Goal: Information Seeking & Learning: Check status

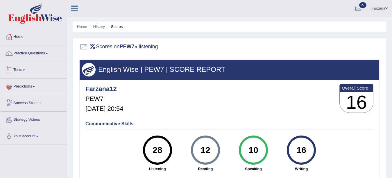
click at [24, 70] on link "Tests" at bounding box center [33, 69] width 66 height 15
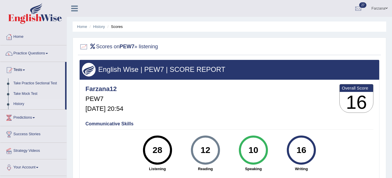
click at [18, 104] on link "History" at bounding box center [38, 104] width 54 height 10
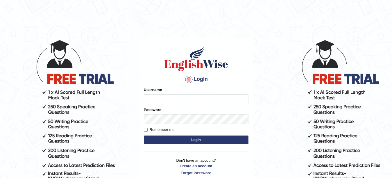
click at [175, 107] on div "Password" at bounding box center [196, 115] width 105 height 17
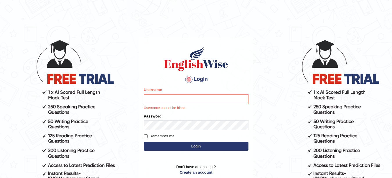
click at [175, 106] on p "Username cannot be blank." at bounding box center [196, 108] width 105 height 5
click at [167, 98] on input "Username" at bounding box center [196, 99] width 105 height 10
type input "Farzana12"
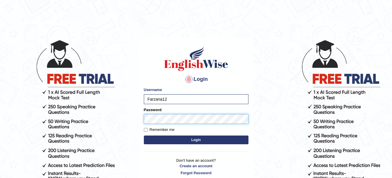
click at [144, 135] on button "Login" at bounding box center [196, 139] width 105 height 9
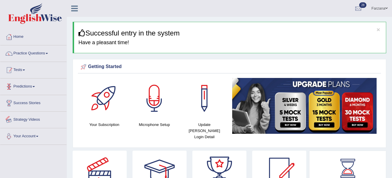
click at [12, 68] on div at bounding box center [9, 70] width 9 height 9
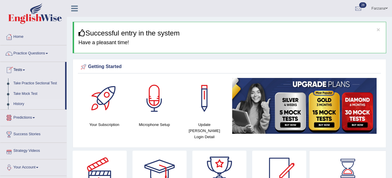
click at [23, 103] on link "History" at bounding box center [38, 104] width 54 height 10
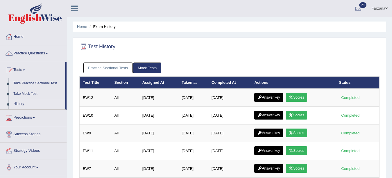
click at [114, 65] on link "Practice Sectional Tests" at bounding box center [107, 68] width 49 height 11
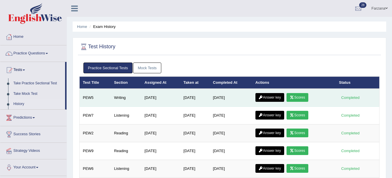
click at [299, 95] on link "Scores" at bounding box center [298, 97] width 22 height 9
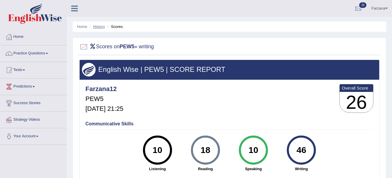
click at [100, 25] on link "History" at bounding box center [99, 26] width 12 height 4
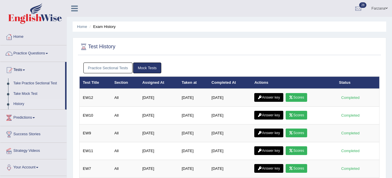
click at [97, 68] on link "Practice Sectional Tests" at bounding box center [107, 68] width 49 height 11
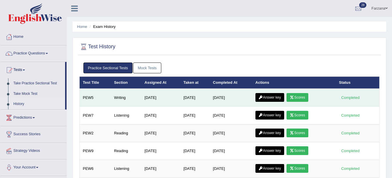
click at [279, 95] on link "Answer key" at bounding box center [270, 97] width 29 height 9
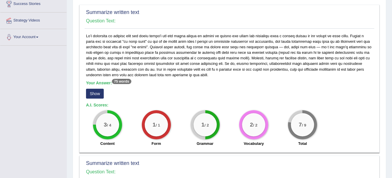
scroll to position [142, 0]
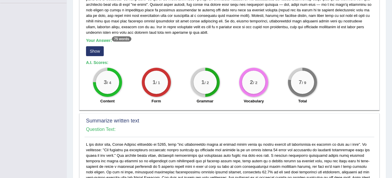
click at [96, 52] on button "Show" at bounding box center [95, 51] width 18 height 10
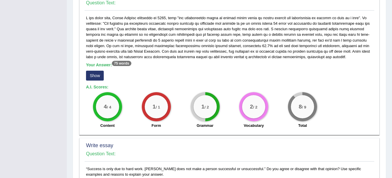
scroll to position [272, 0]
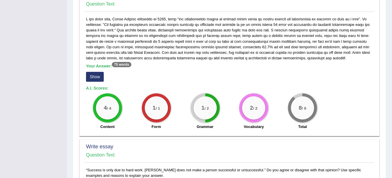
click at [92, 76] on button "Show" at bounding box center [95, 77] width 18 height 10
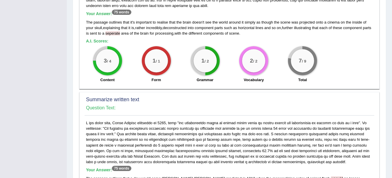
scroll to position [0, 0]
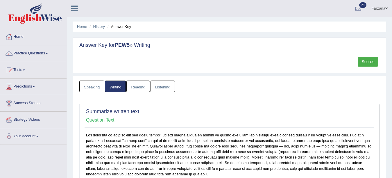
click at [376, 11] on link "Farzana" at bounding box center [379, 7] width 25 height 15
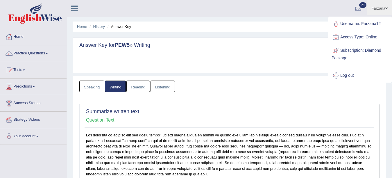
click at [342, 76] on link "Log out" at bounding box center [360, 75] width 63 height 13
